Goal: Information Seeking & Learning: Check status

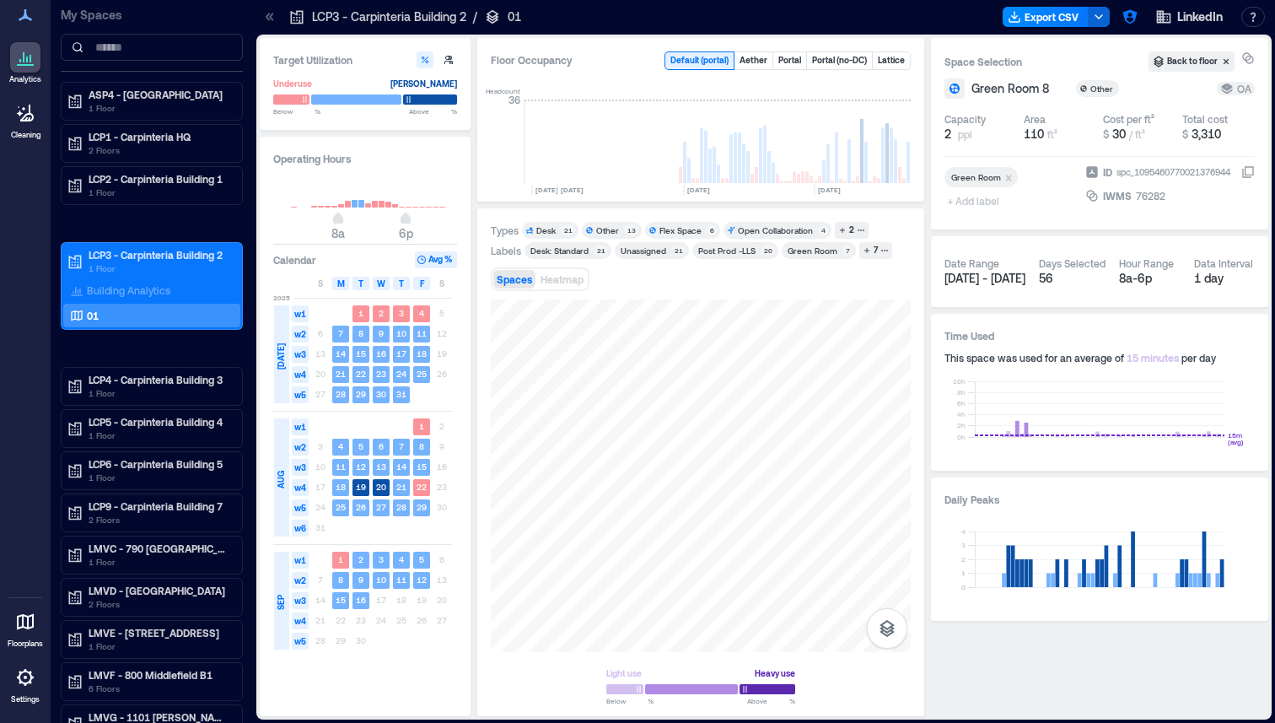
scroll to position [0, 4081]
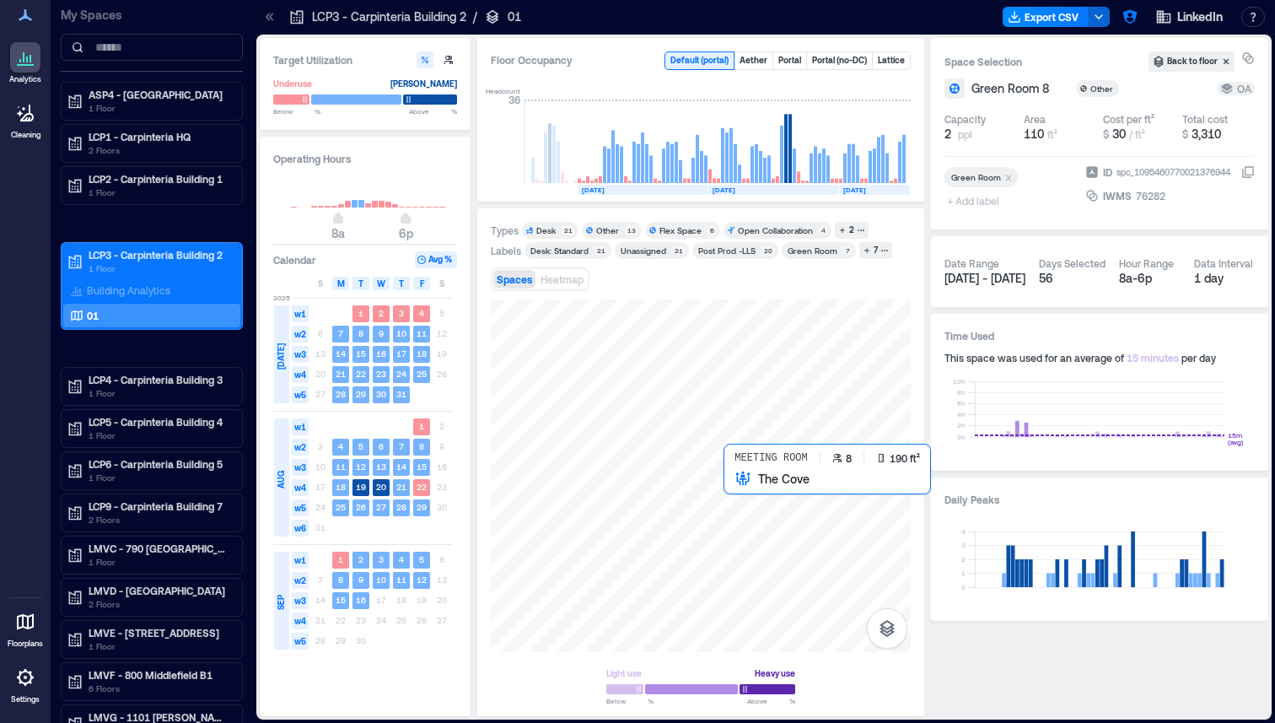
click at [738, 488] on div at bounding box center [701, 475] width 420 height 352
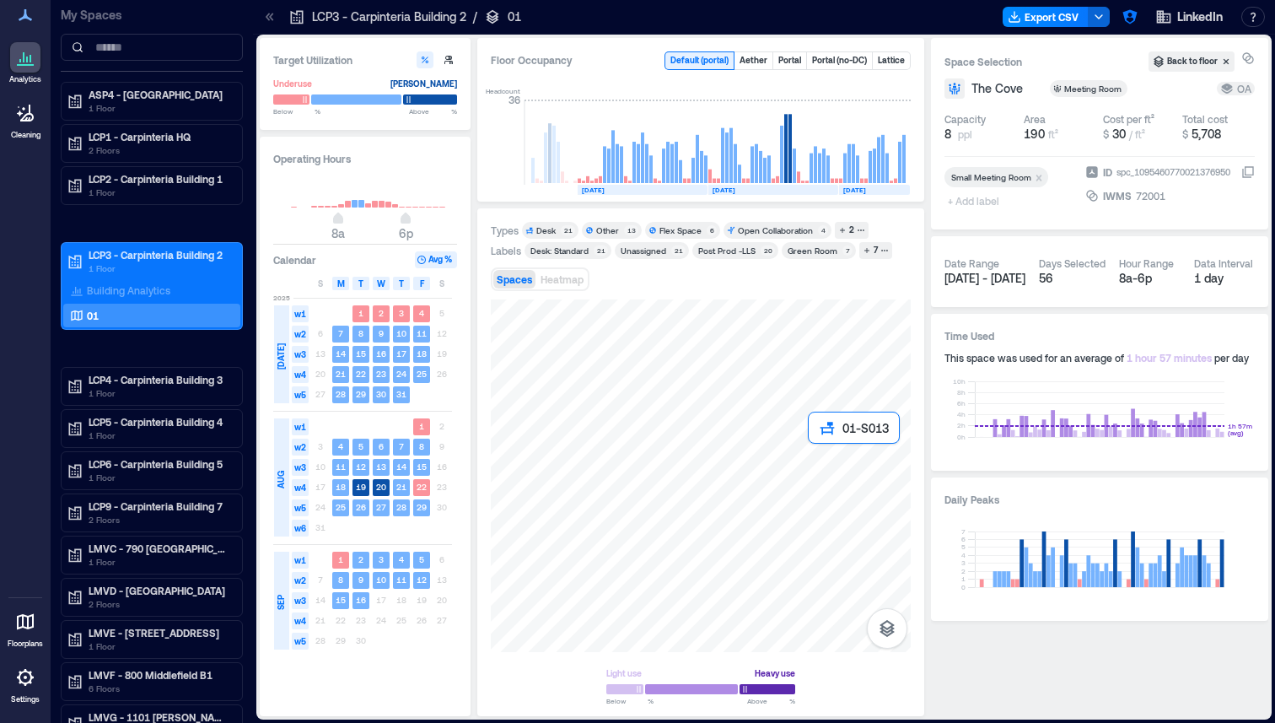
click at [812, 449] on div at bounding box center [701, 475] width 420 height 352
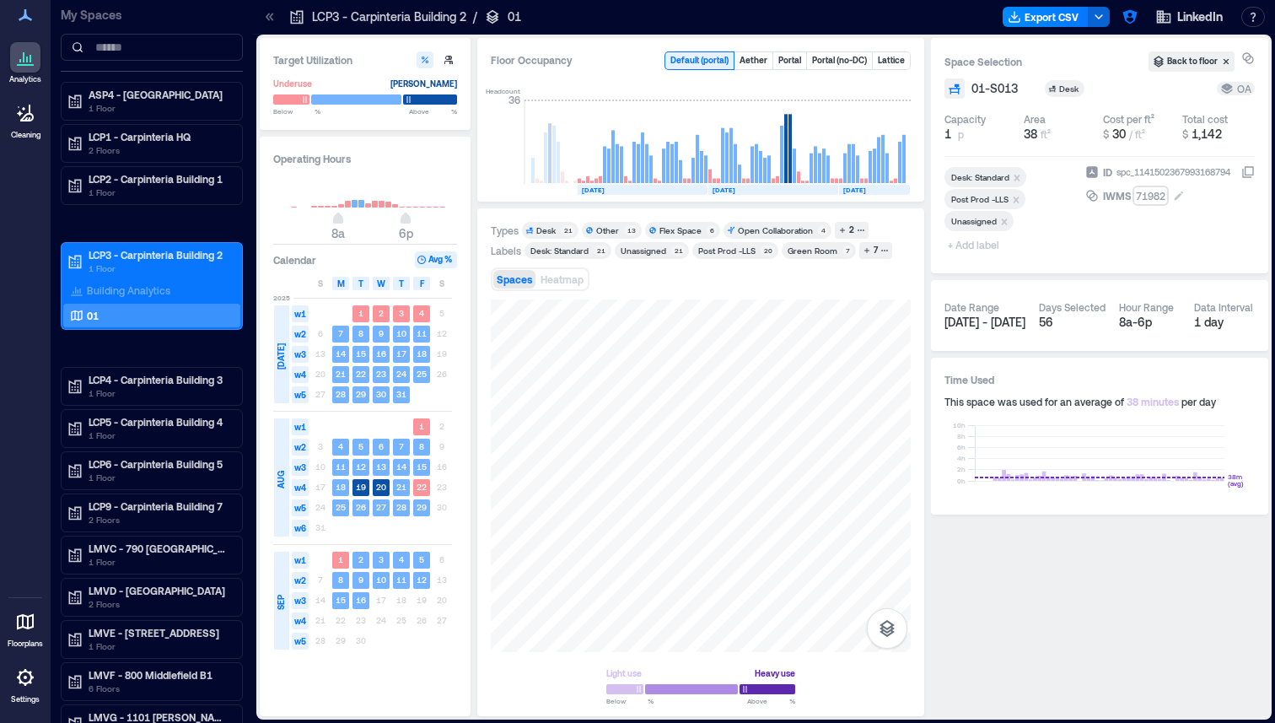
click at [1186, 191] on button "71982" at bounding box center [1195, 195] width 119 height 17
click at [1186, 191] on input "*****" at bounding box center [1192, 195] width 116 height 17
click at [1201, 245] on div "ID spc_1141502367993168794 IWMS *****" at bounding box center [1169, 212] width 169 height 96
click at [1140, 15] on button "button" at bounding box center [1129, 16] width 27 height 27
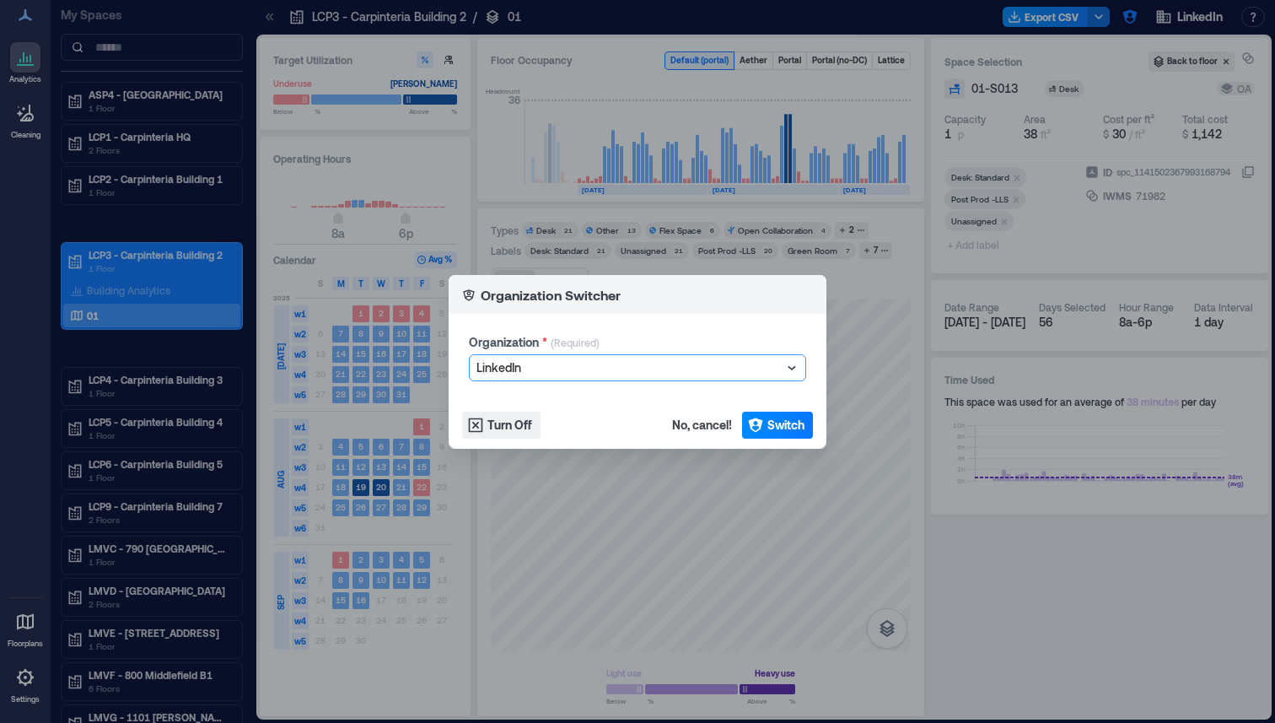
click at [654, 367] on div at bounding box center [628, 368] width 305 height 20
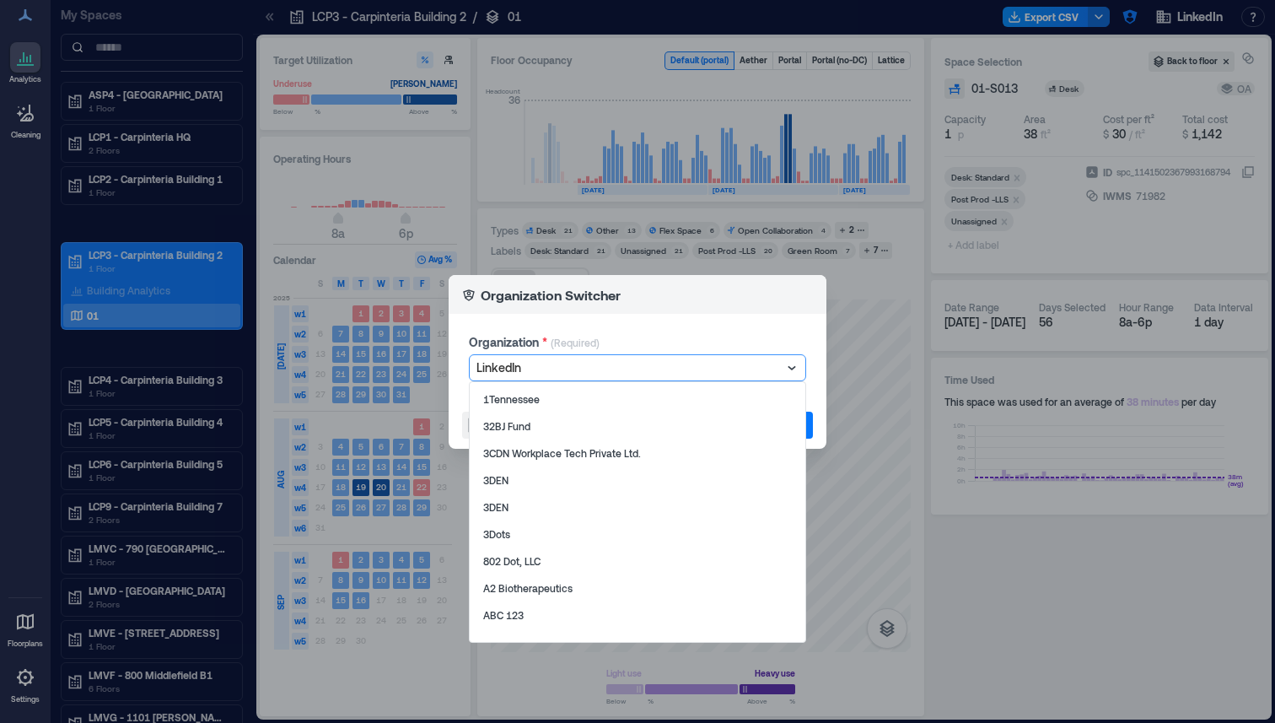
scroll to position [14109, 0]
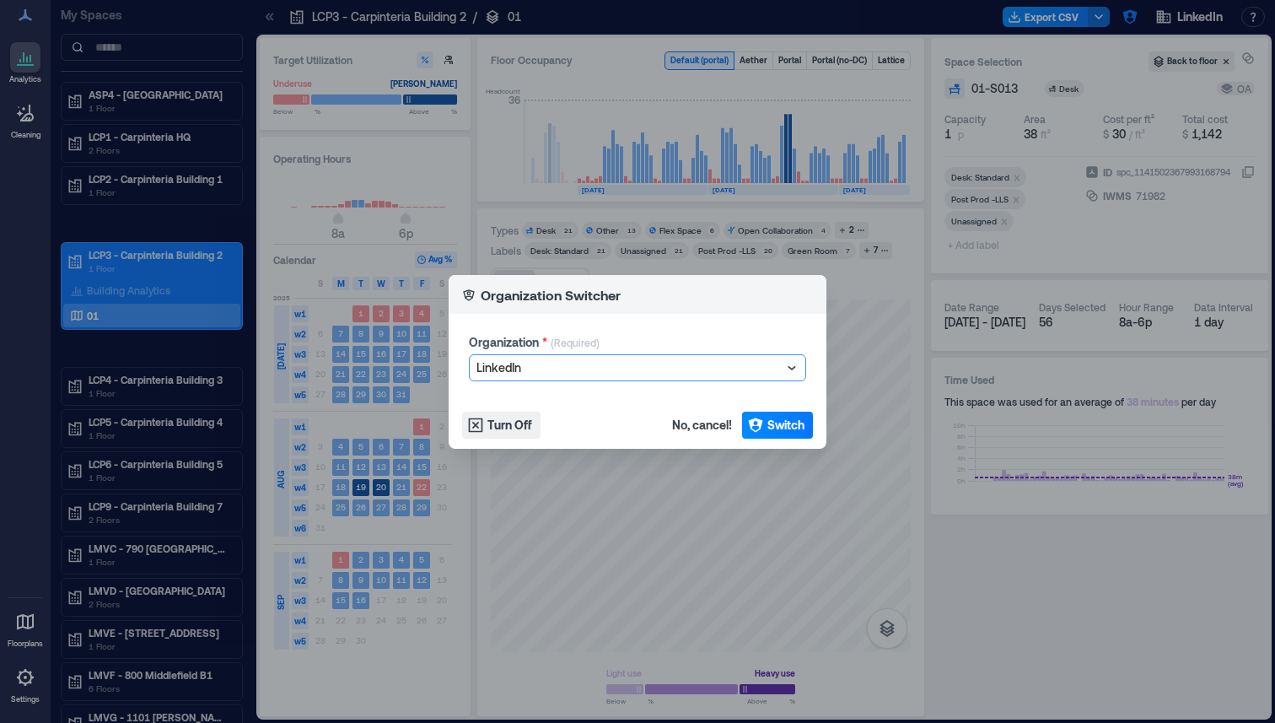
click at [615, 361] on div at bounding box center [628, 368] width 305 height 20
click at [605, 363] on div at bounding box center [628, 368] width 305 height 20
click at [500, 363] on div at bounding box center [628, 368] width 305 height 20
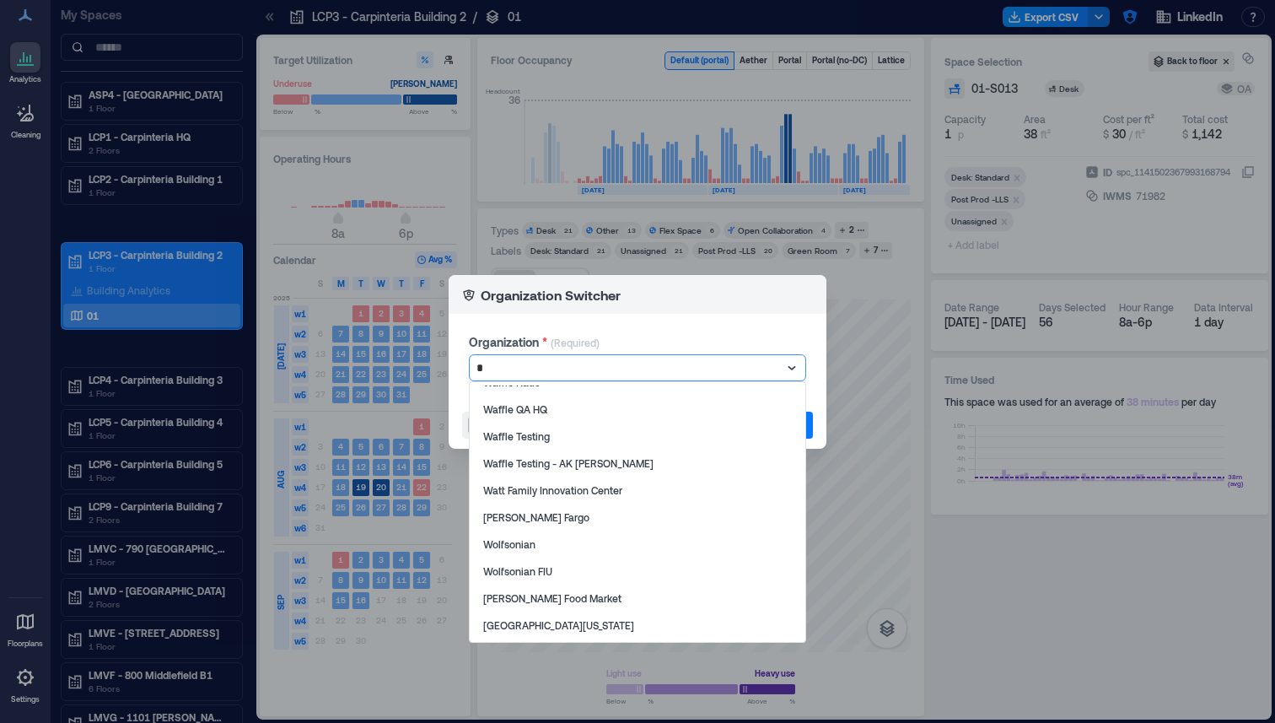
scroll to position [0, 0]
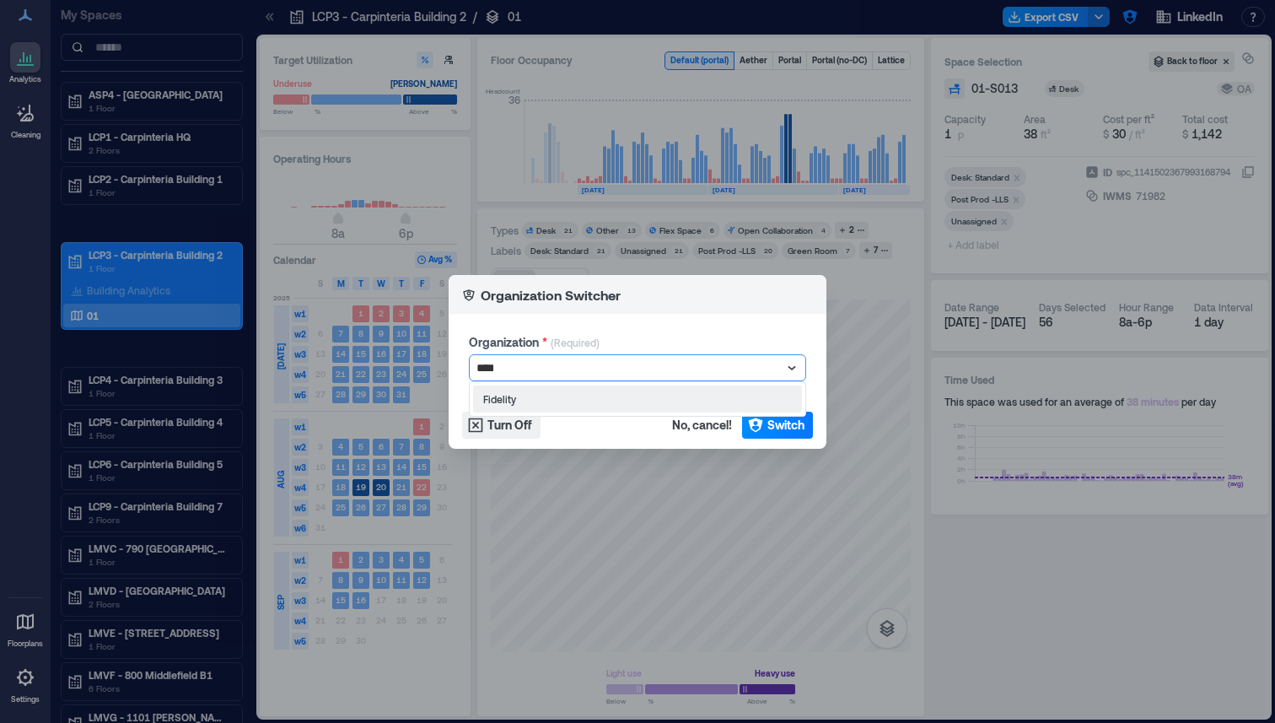
type input "*****"
click at [751, 427] on icon "button" at bounding box center [755, 425] width 17 height 17
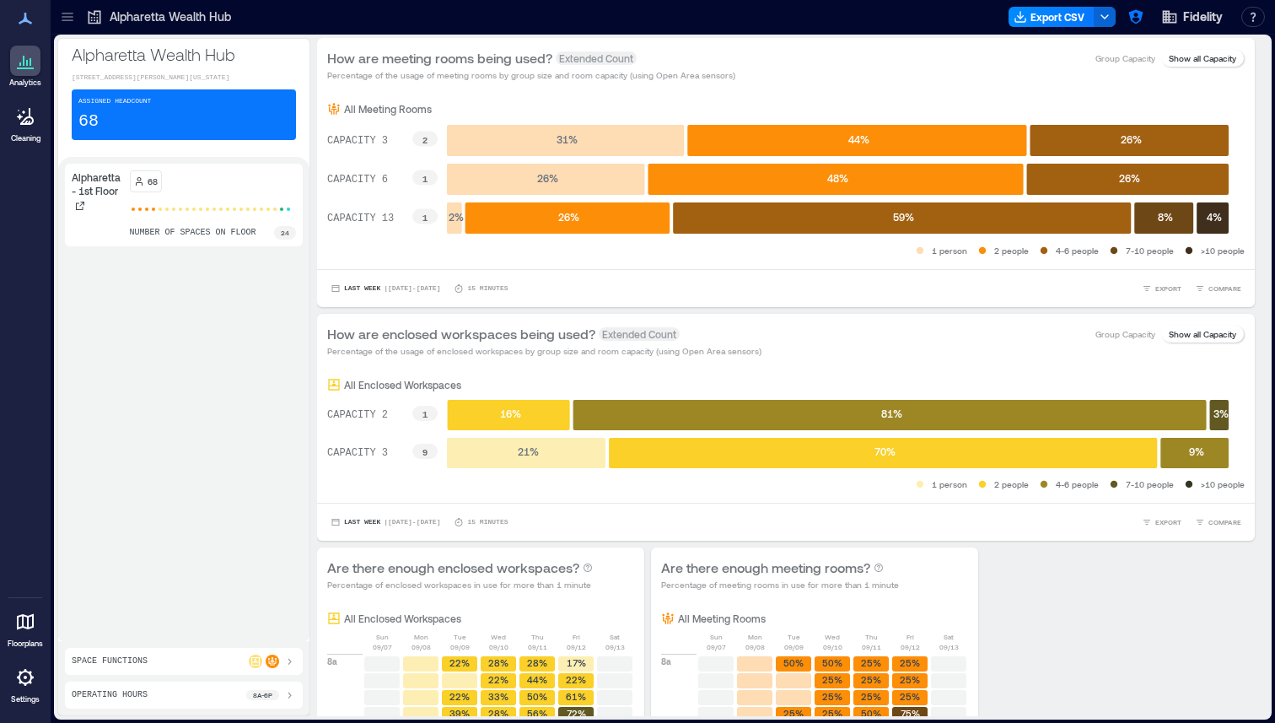
click at [62, 10] on icon at bounding box center [67, 16] width 17 height 17
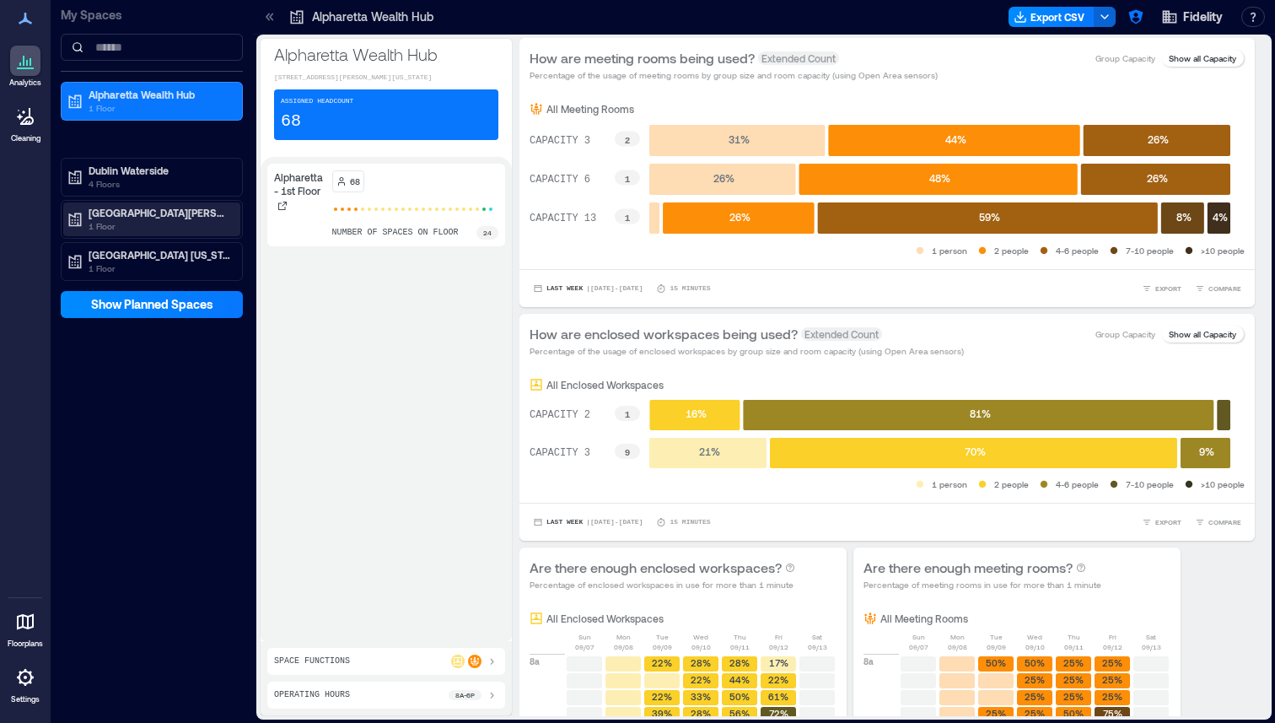
click at [137, 208] on p "Rancho Bernardo" at bounding box center [160, 212] width 142 height 13
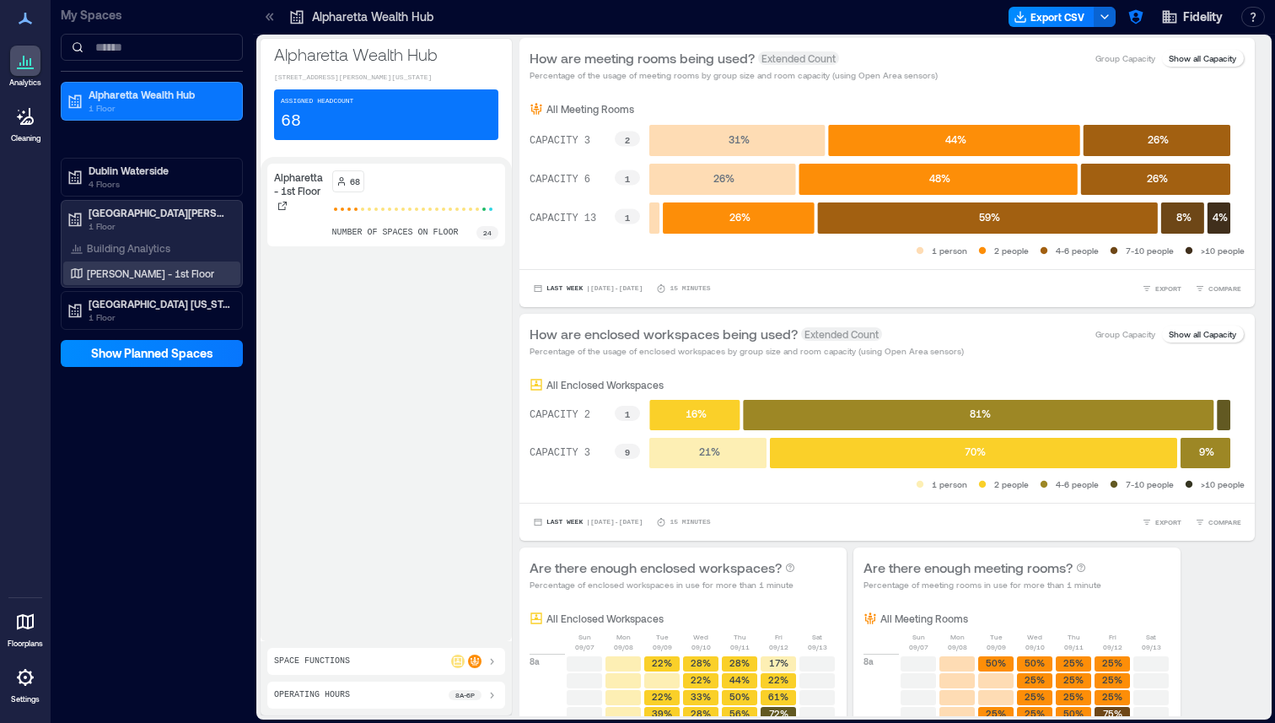
click at [132, 271] on p "Bernardo - 1st Floor" at bounding box center [150, 272] width 127 height 13
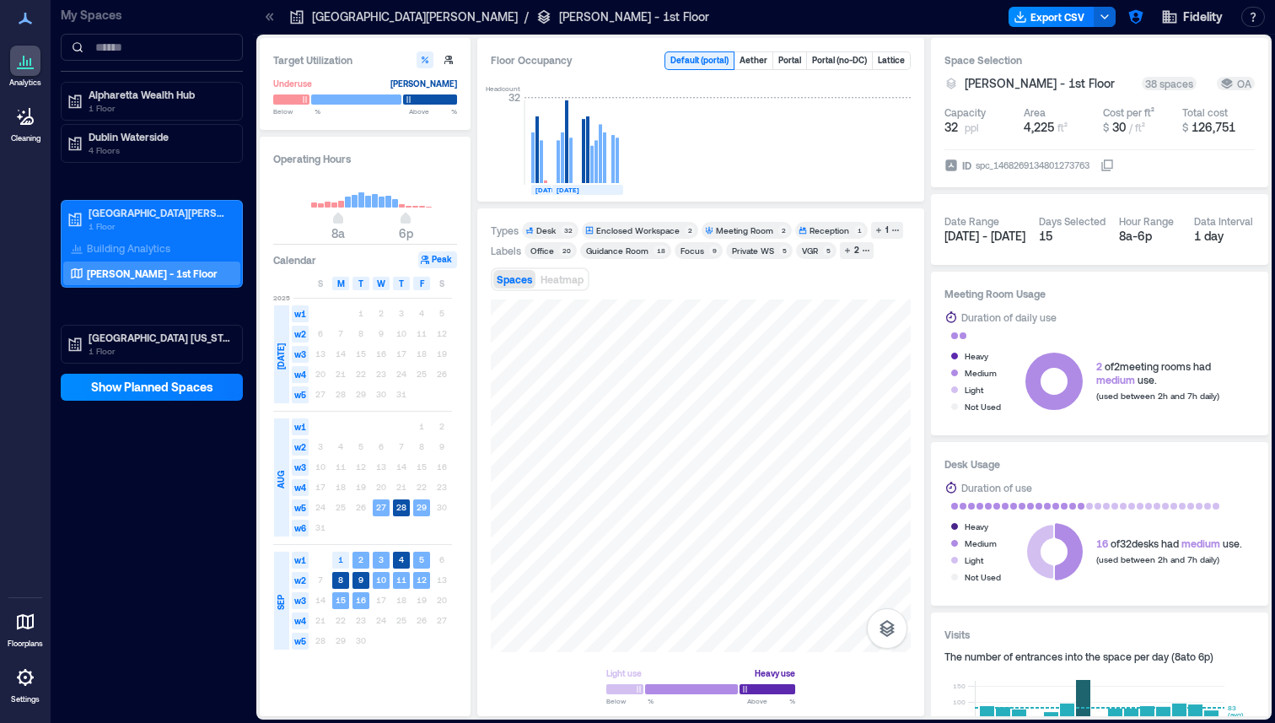
click at [553, 228] on div "Desk" at bounding box center [545, 230] width 19 height 12
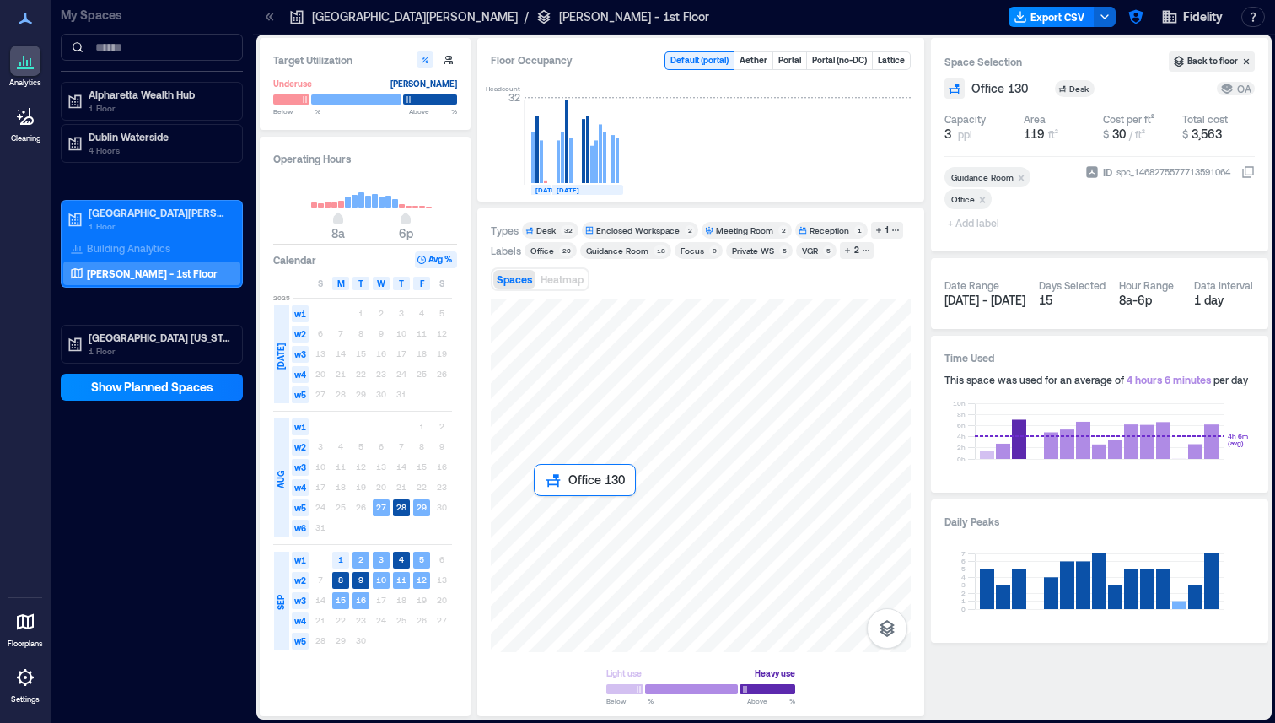
click at [578, 520] on div at bounding box center [701, 475] width 420 height 352
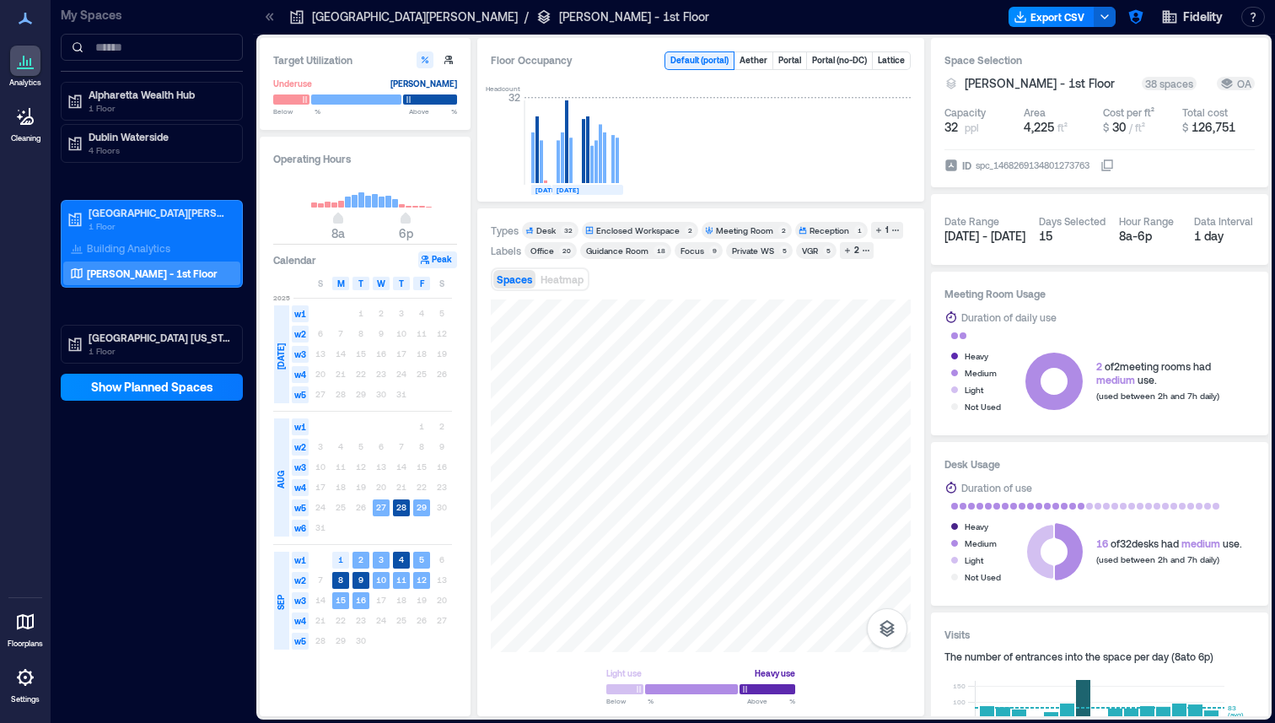
click at [626, 234] on div "Enclosed Workspace" at bounding box center [637, 230] width 83 height 12
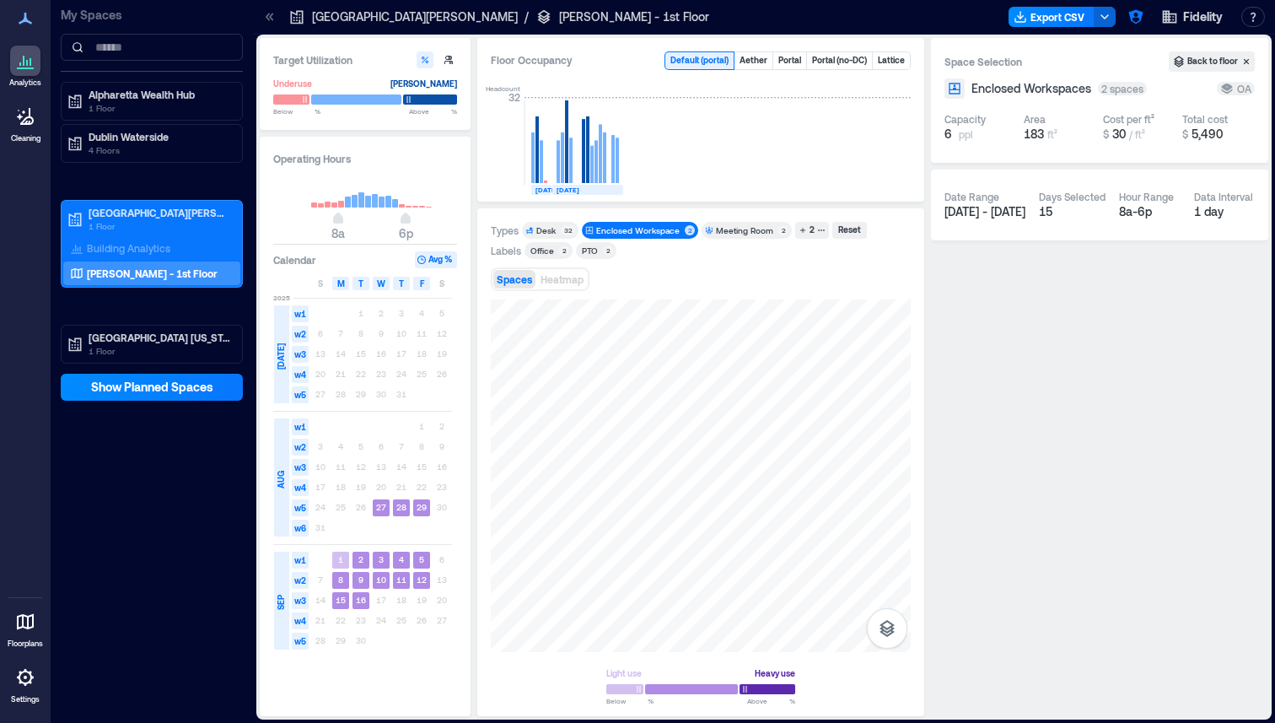
click at [626, 235] on div "Enclosed Workspace" at bounding box center [637, 230] width 83 height 12
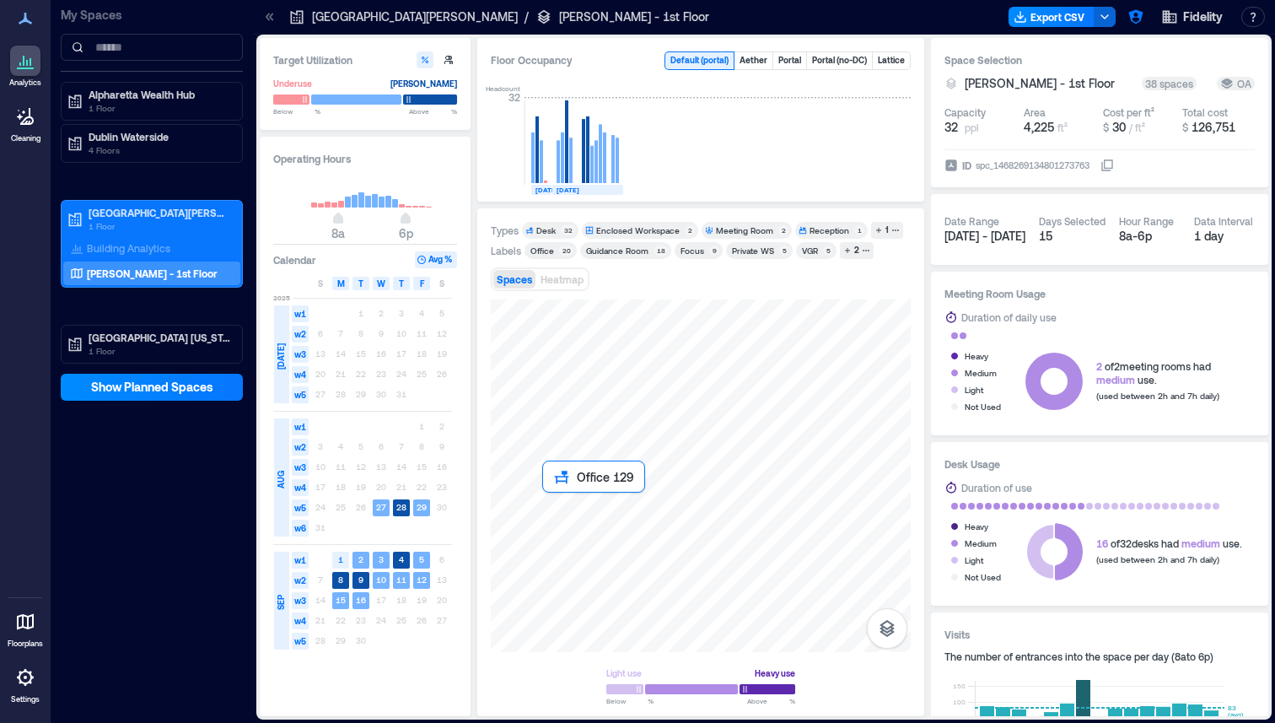
click at [585, 496] on div at bounding box center [701, 475] width 420 height 352
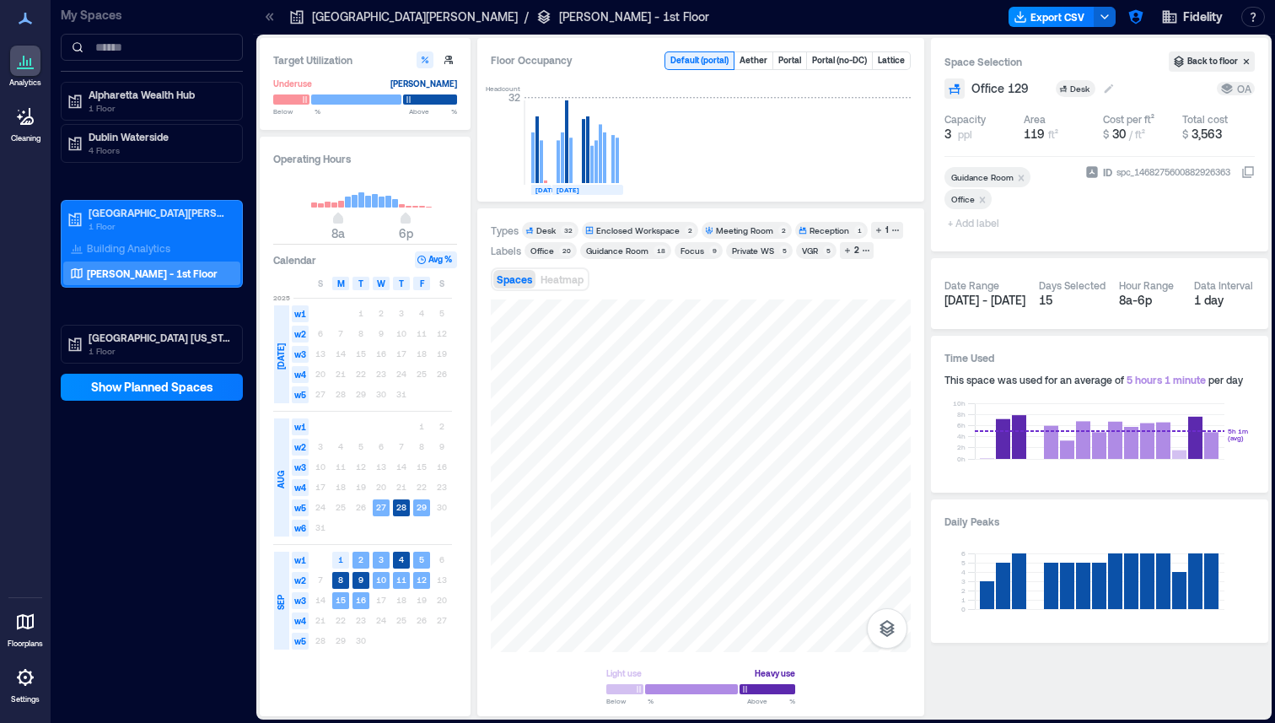
click at [1062, 89] on icon at bounding box center [1063, 89] width 7 height 7
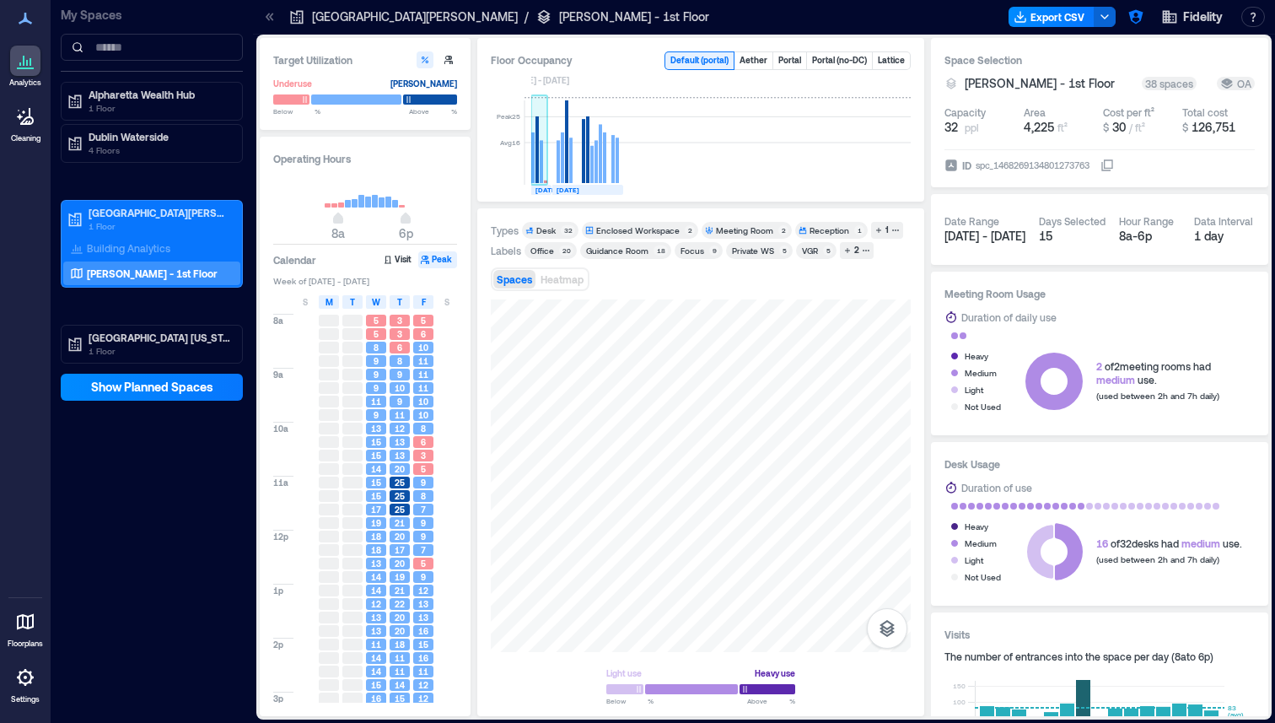
click at [532, 174] on rect at bounding box center [532, 157] width 3 height 51
